Goal: Check status: Check status

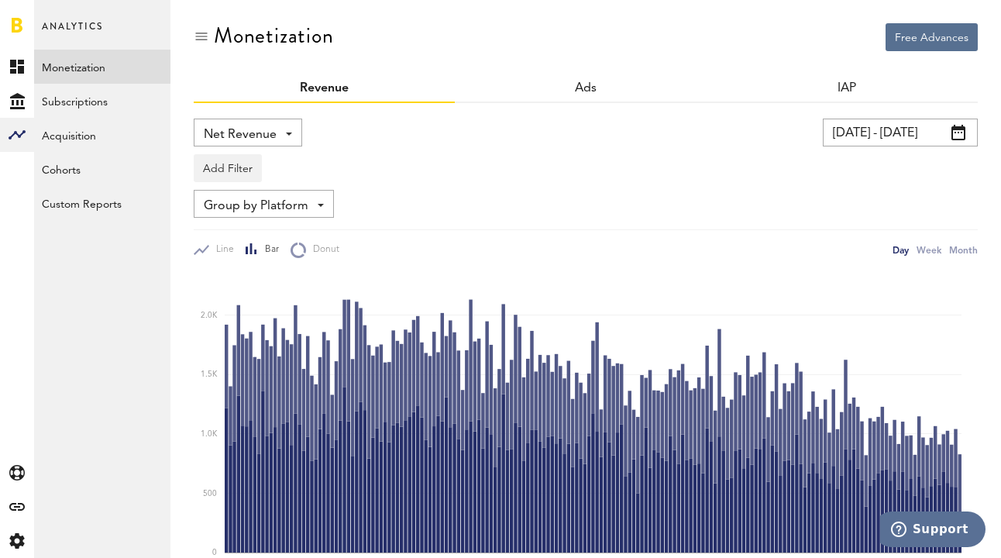
click at [890, 136] on input "[DATE] - [DATE]" at bounding box center [900, 133] width 155 height 28
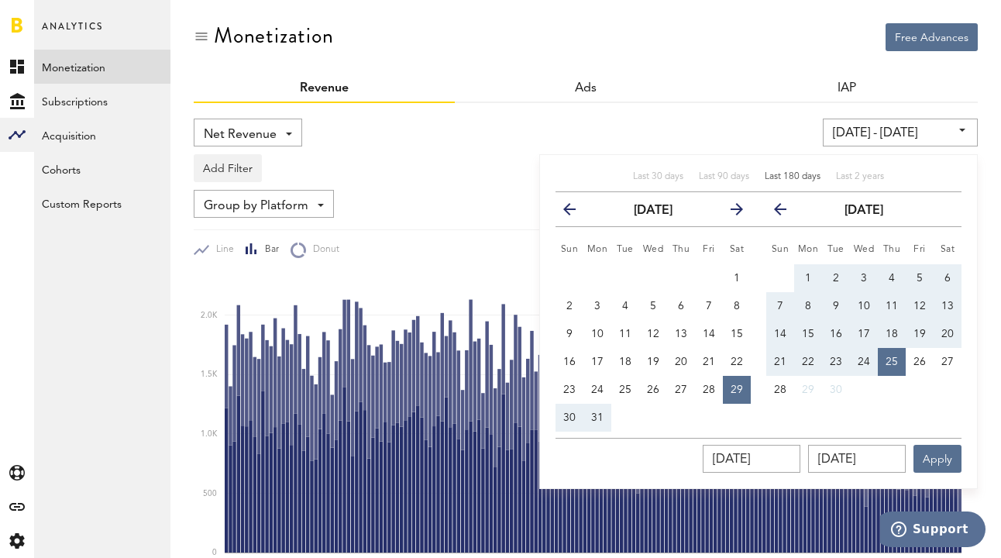
click at [798, 174] on span "Last 180 days" at bounding box center [793, 176] width 56 height 9
type input "31.03.25 - 27.09.25"
type input "31.03.2025"
type input "27.09.2025"
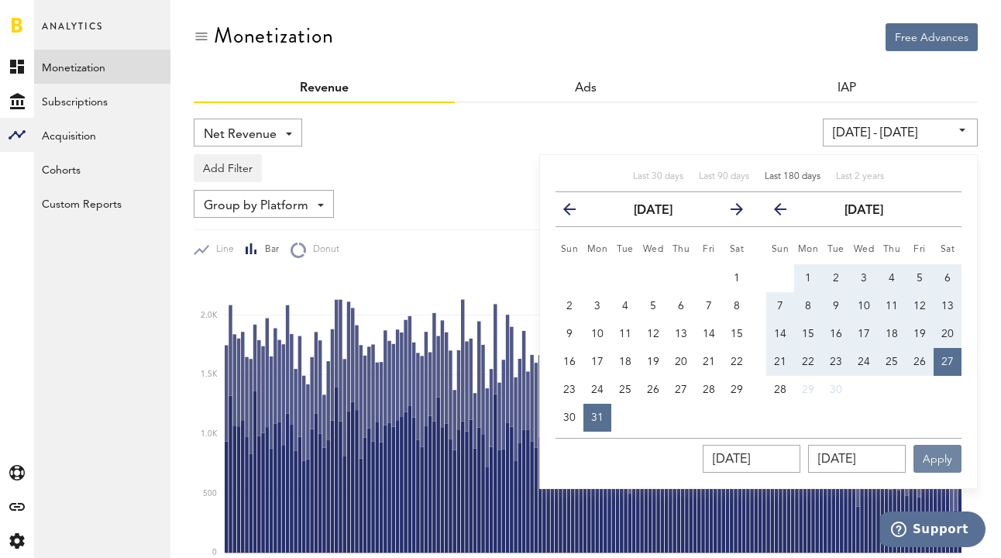
drag, startPoint x: 952, startPoint y: 456, endPoint x: 911, endPoint y: 438, distance: 44.8
click at [952, 456] on button "Apply" at bounding box center [938, 459] width 48 height 28
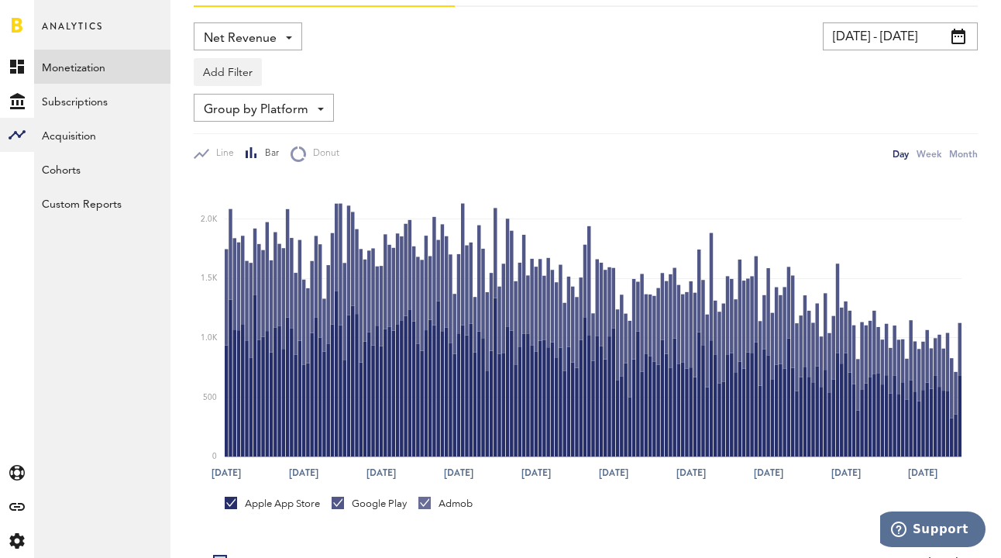
scroll to position [119, 0]
